Goal: Information Seeking & Learning: Learn about a topic

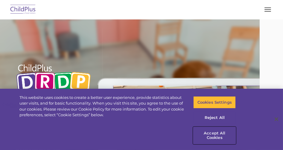
click at [219, 140] on button "Accept All Cookies" at bounding box center [214, 135] width 42 height 17
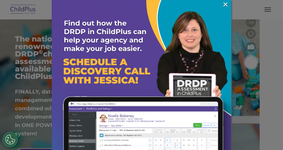
scroll to position [82, 0]
click at [222, 3] on link "×" at bounding box center [225, 4] width 7 height 6
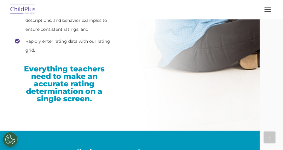
scroll to position [1171, 0]
click at [0, 0] on link "Assessments" at bounding box center [0, 0] width 0 height 0
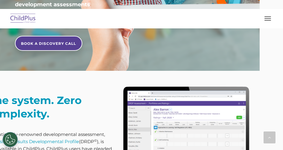
scroll to position [204, 0]
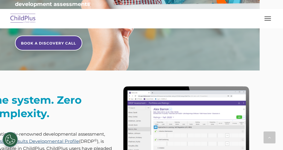
click at [79, 139] on link "Desired Results Developmental Profile" at bounding box center [36, 142] width 86 height 6
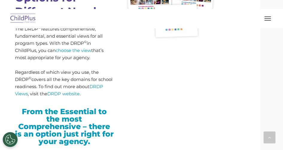
scroll to position [1870, 0]
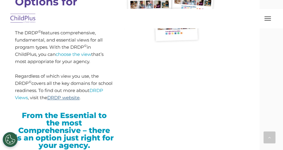
click at [80, 101] on link "DRDP website" at bounding box center [63, 98] width 32 height 6
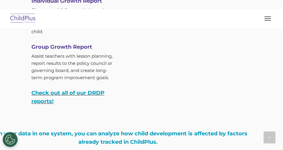
scroll to position [2354, 0]
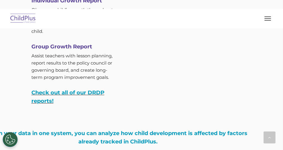
click at [114, 105] on h4 "Check out all of our DRDP reports!" at bounding box center [72, 97] width 82 height 17
click at [104, 104] on link "Check out all of our DRDP reports!" at bounding box center [67, 96] width 73 height 15
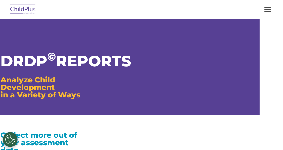
type input ""
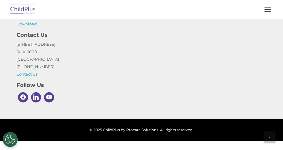
scroll to position [801, 0]
click at [0, 0] on link "Assessments" at bounding box center [0, 0] width 0 height 0
